Goal: Register for event/course

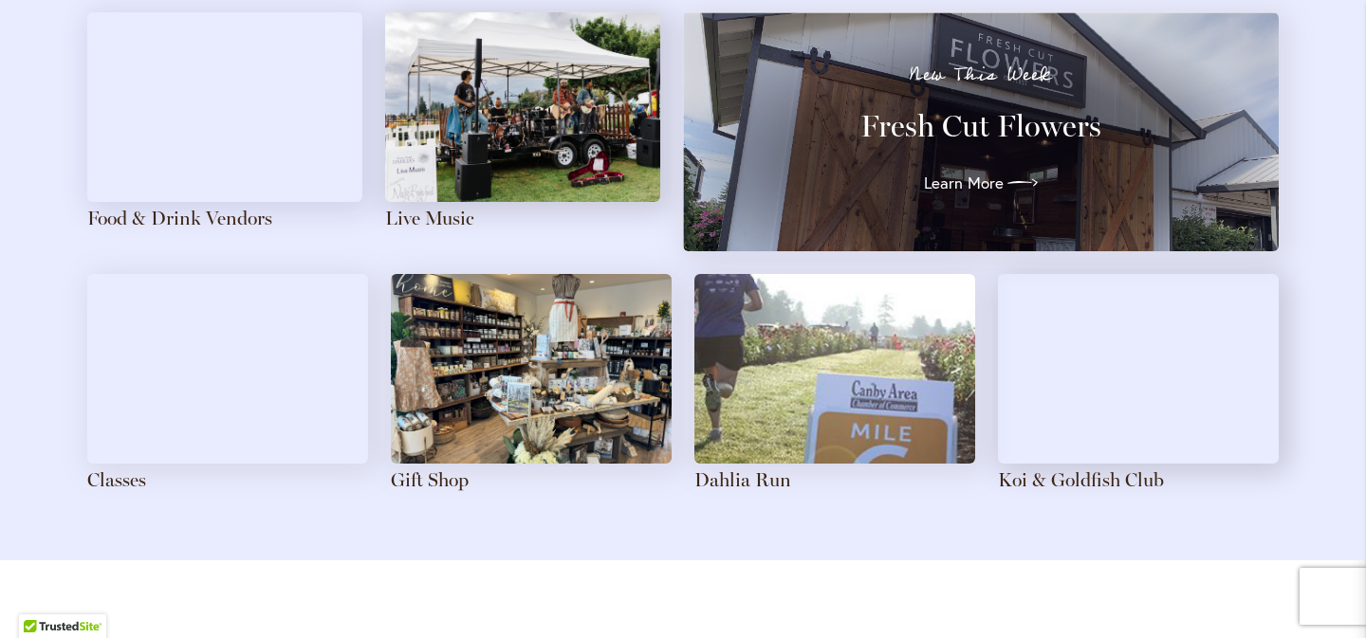
scroll to position [2157, 0]
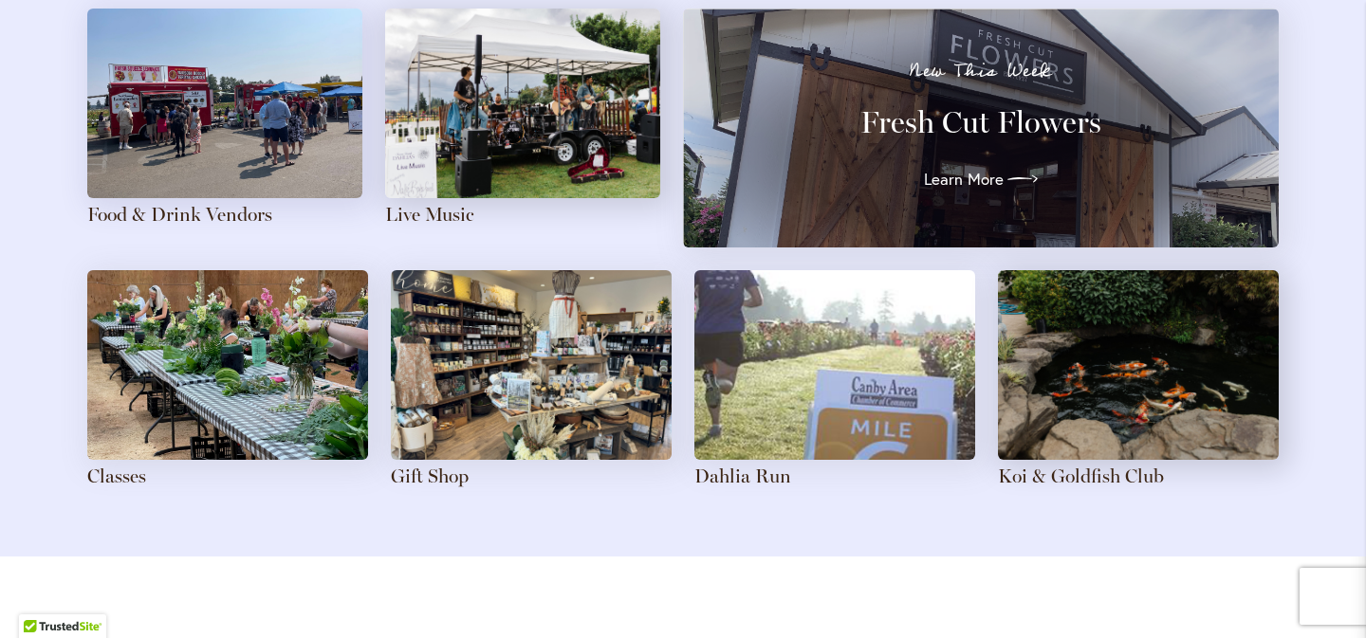
click at [275, 141] on img at bounding box center [224, 104] width 275 height 190
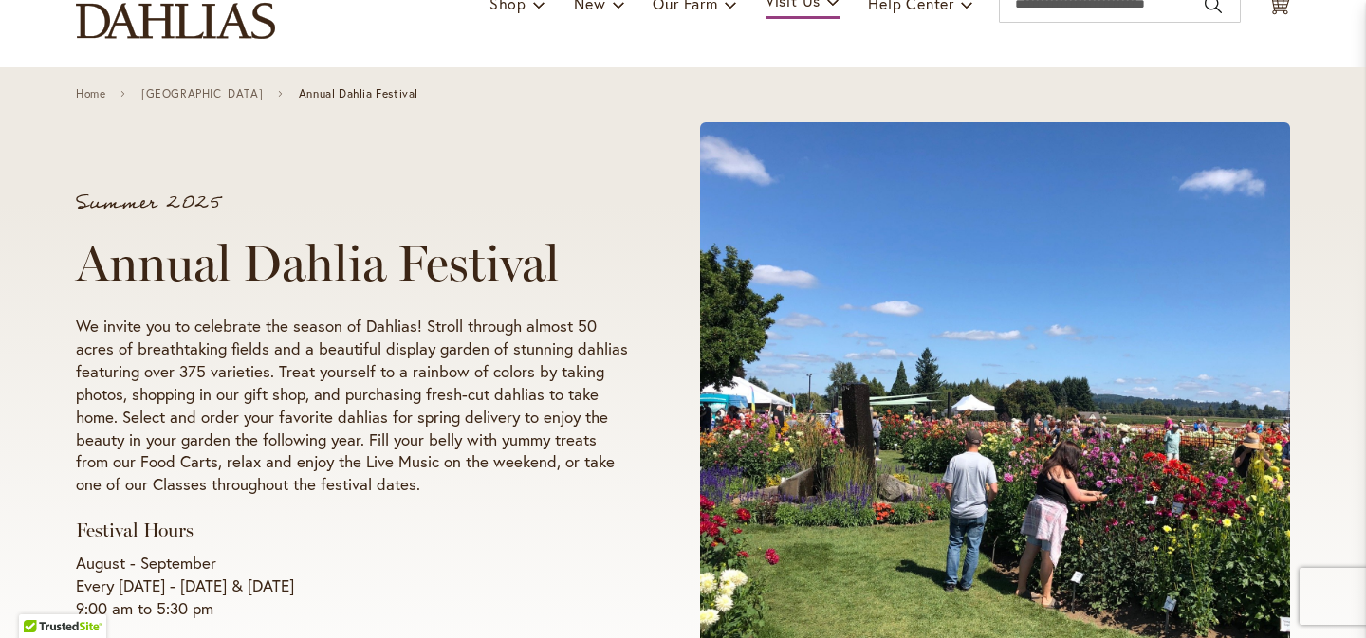
scroll to position [0, 0]
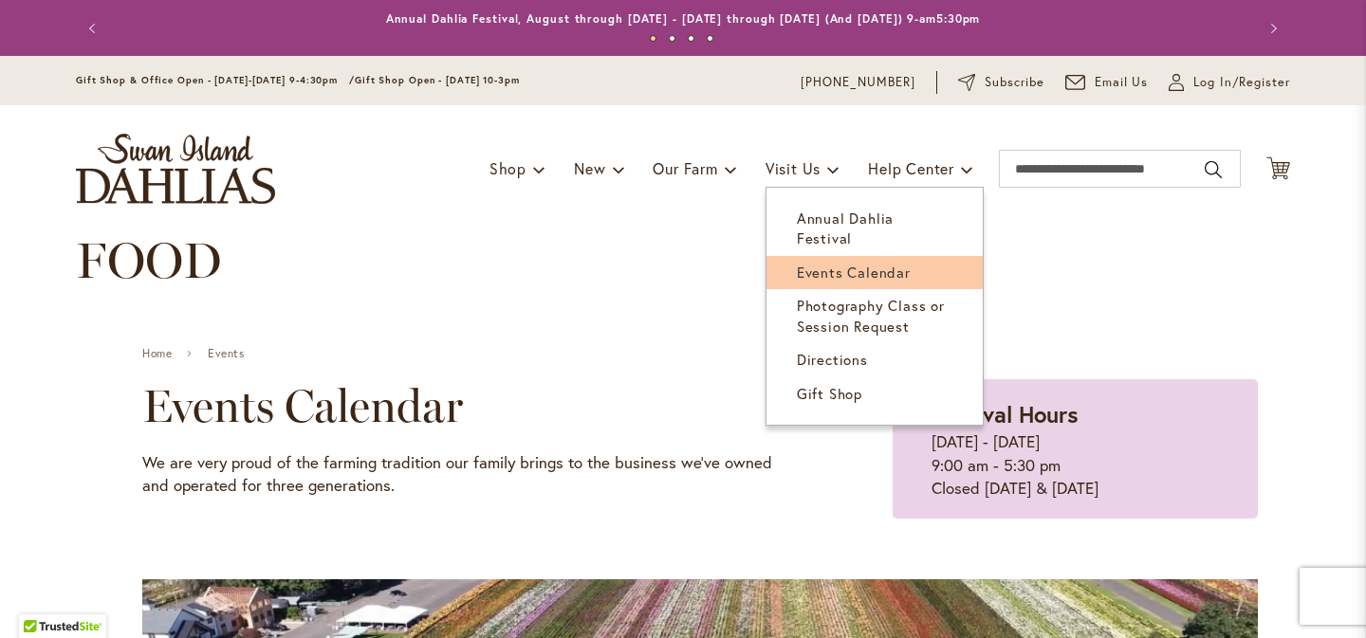
click at [818, 263] on span "Events Calendar" at bounding box center [854, 272] width 114 height 19
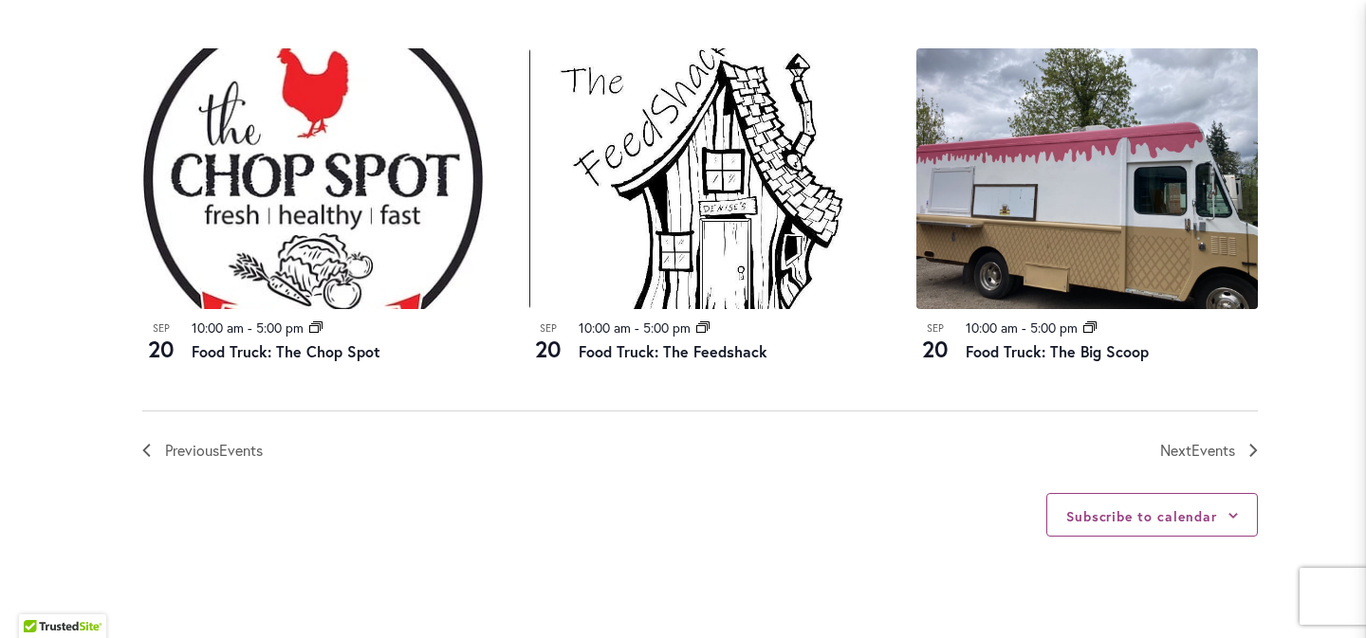
scroll to position [2139, 0]
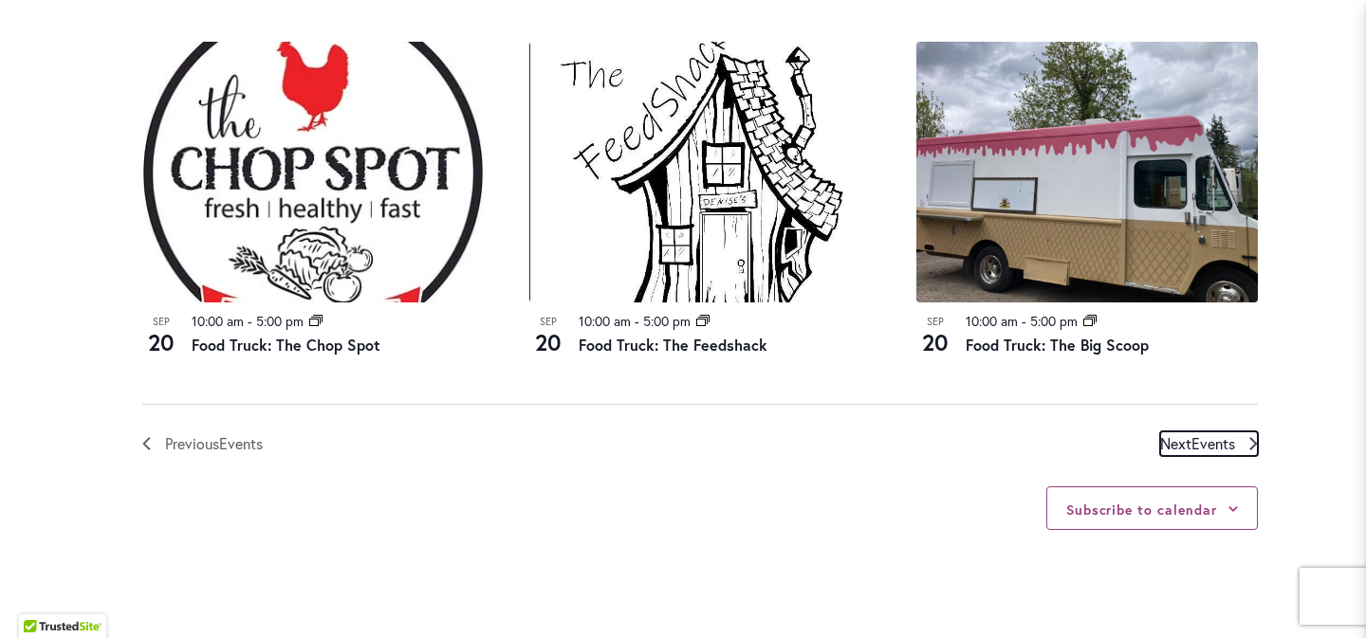
click at [1198, 443] on span "Events" at bounding box center [1214, 444] width 44 height 20
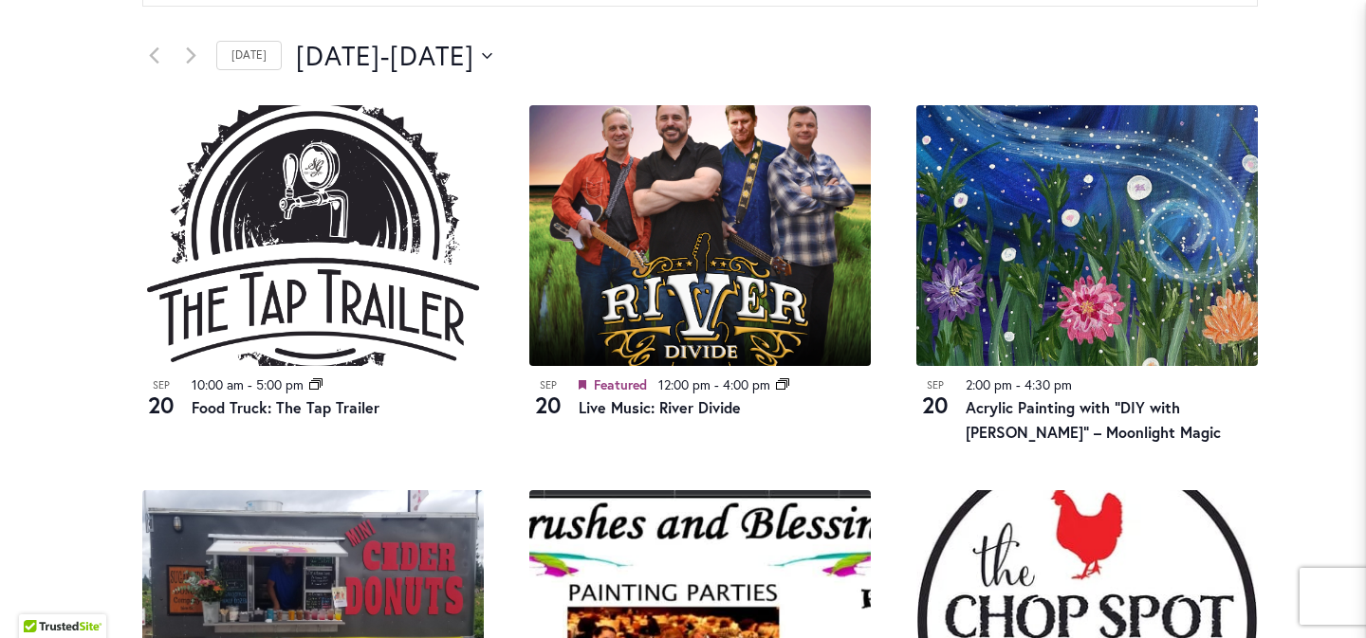
scroll to position [970, 0]
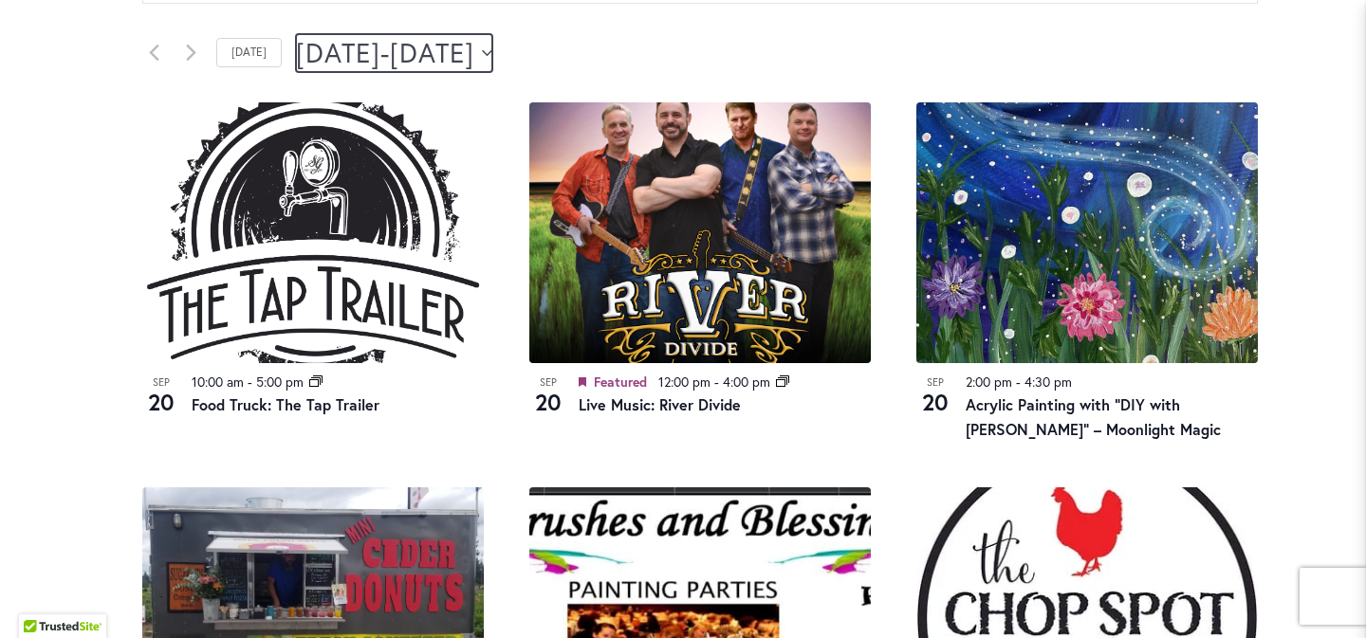
click at [492, 56] on button "[DATE] September 20 - [DATE] September 24" at bounding box center [394, 53] width 196 height 38
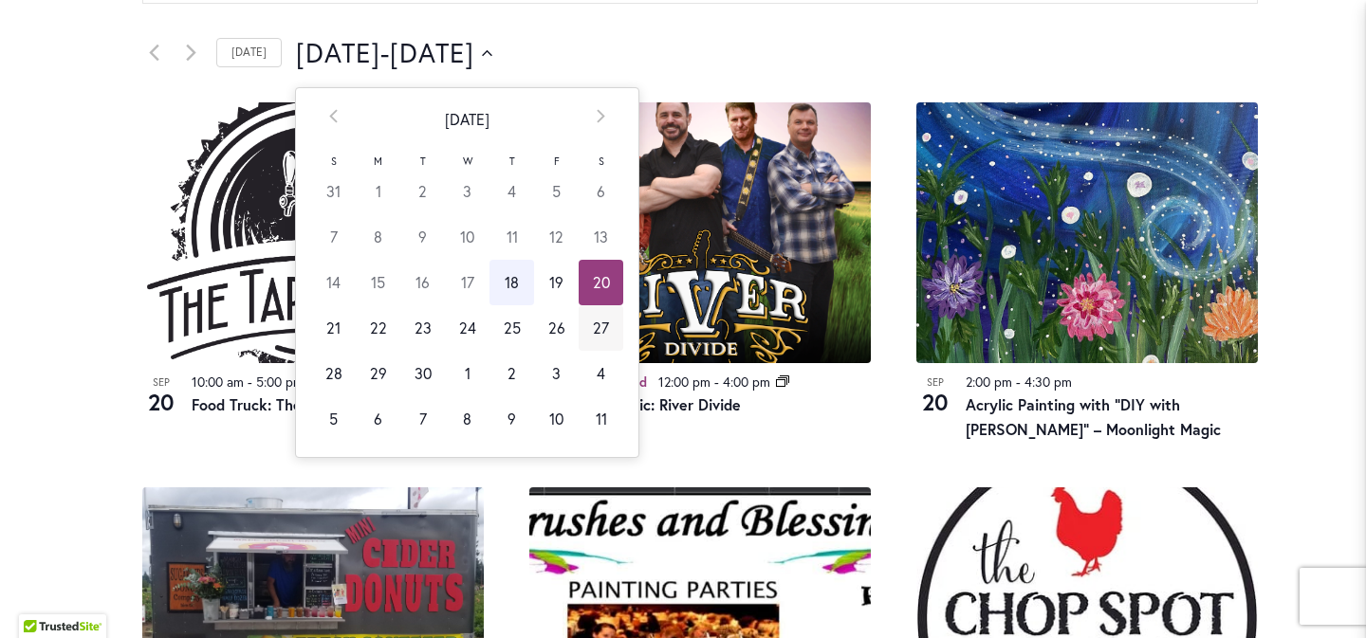
click at [595, 327] on td "27" at bounding box center [601, 328] width 45 height 46
type input "*********"
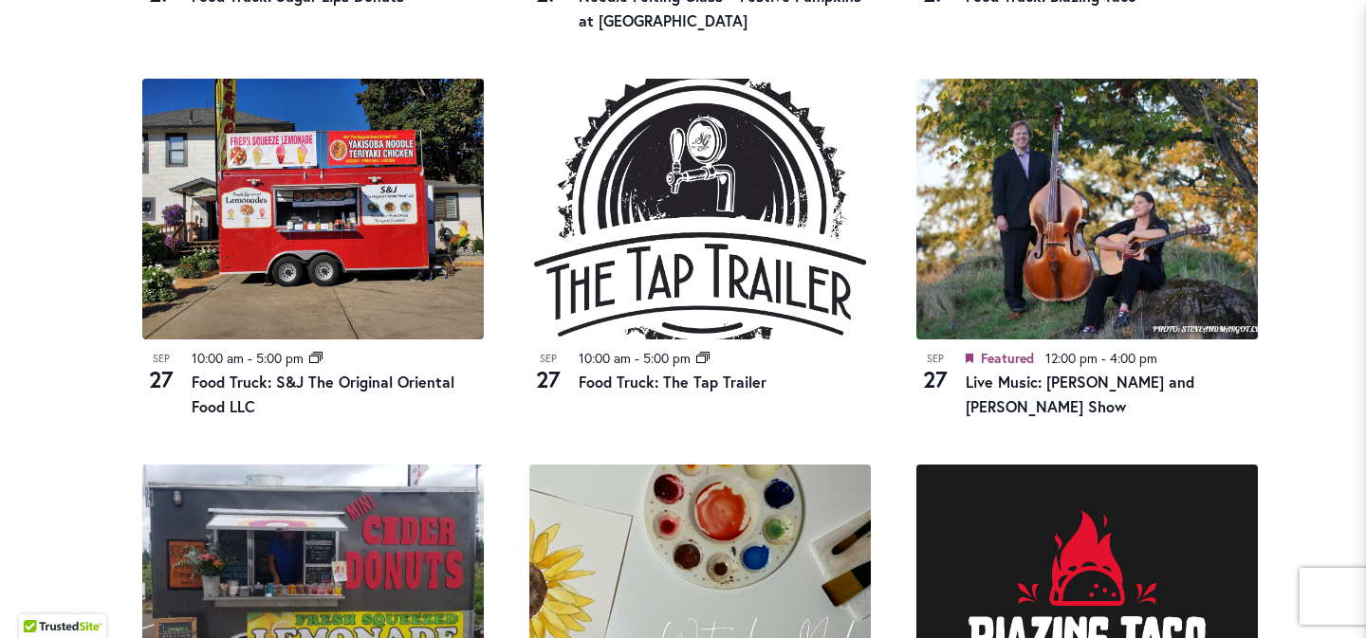
scroll to position [1389, 0]
